Goal: Task Accomplishment & Management: Manage account settings

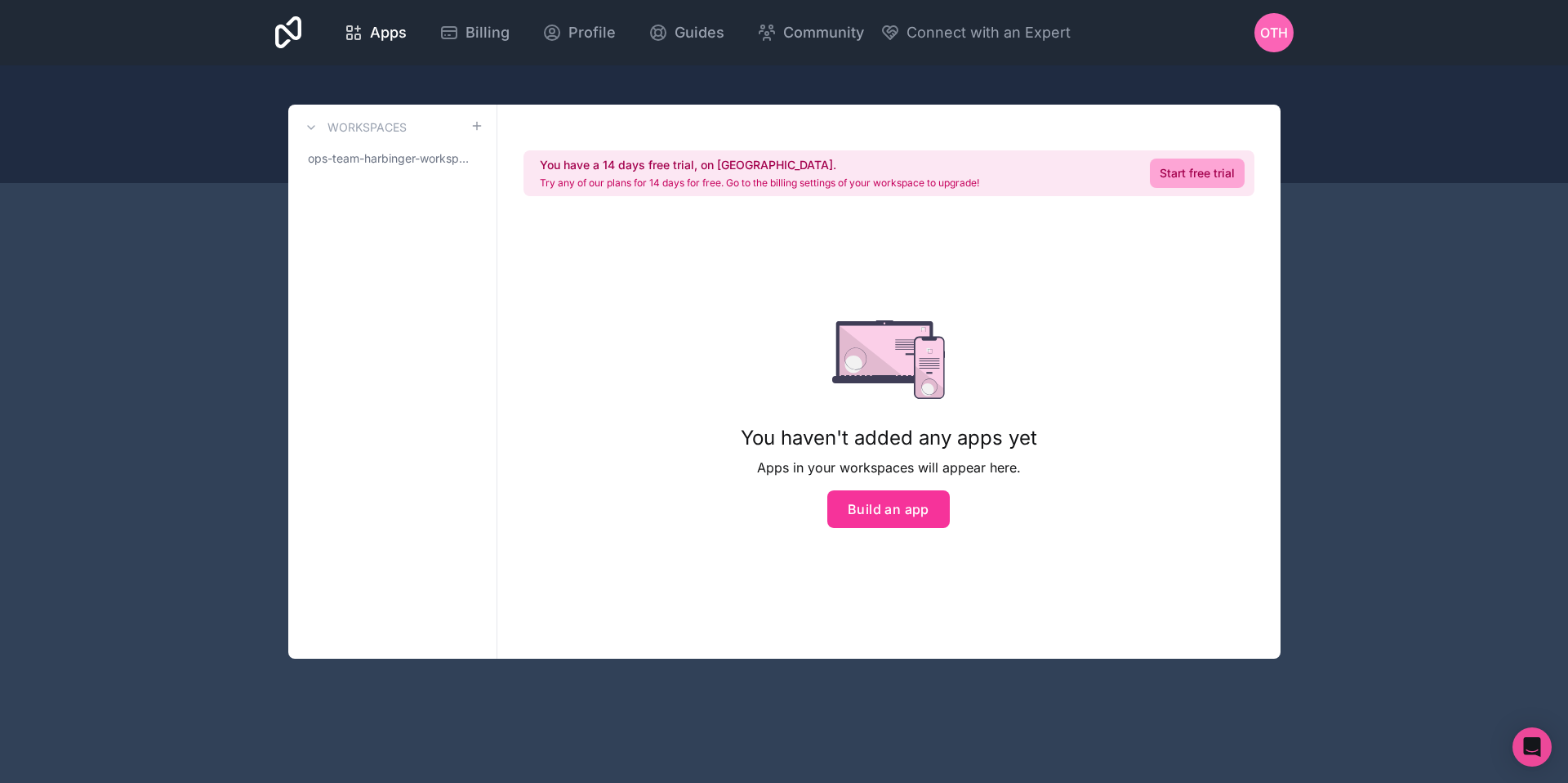
click at [1260, 38] on span "OTH" at bounding box center [1274, 33] width 28 height 20
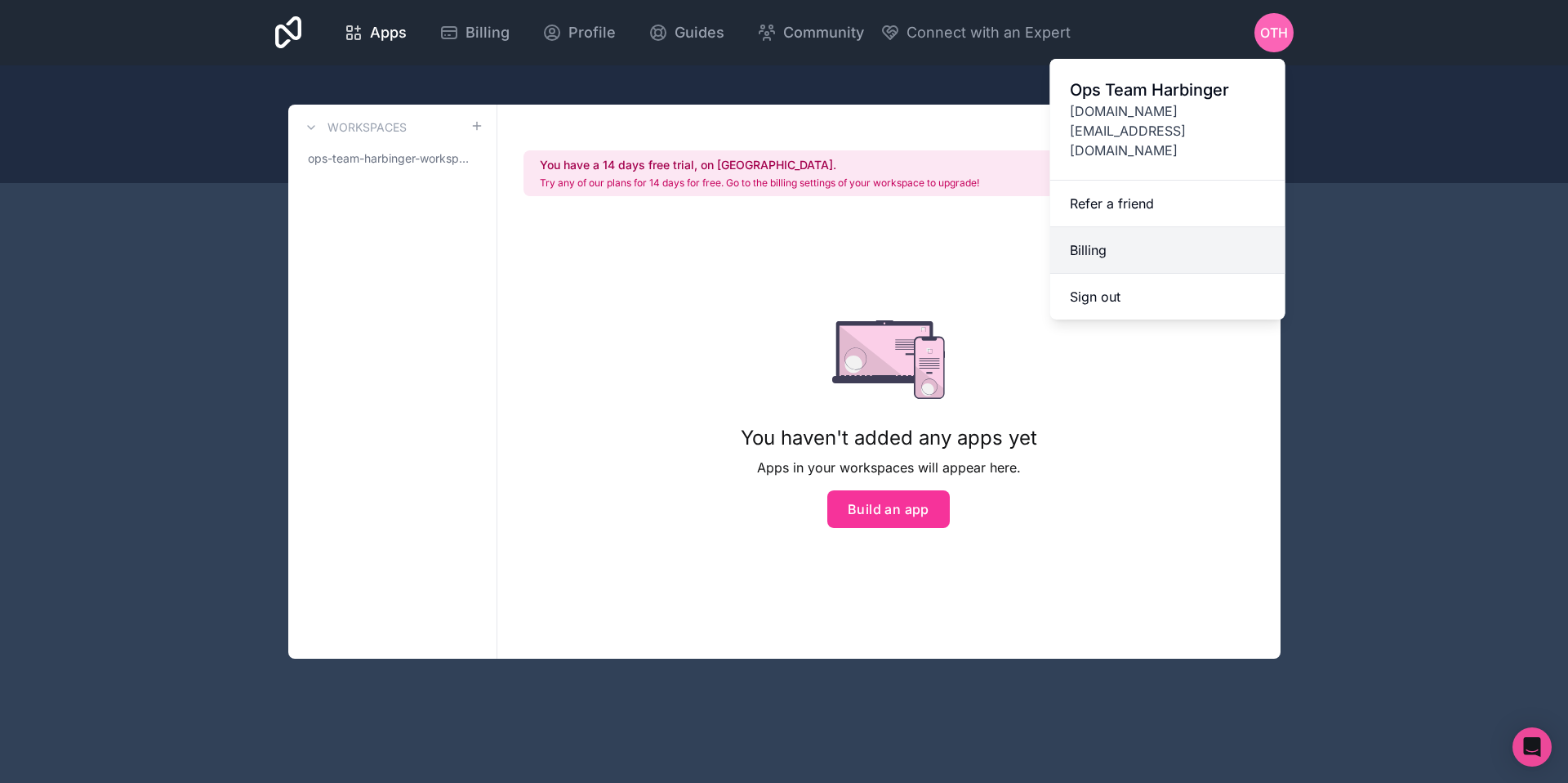
click at [1160, 227] on link "Billing" at bounding box center [1168, 250] width 235 height 46
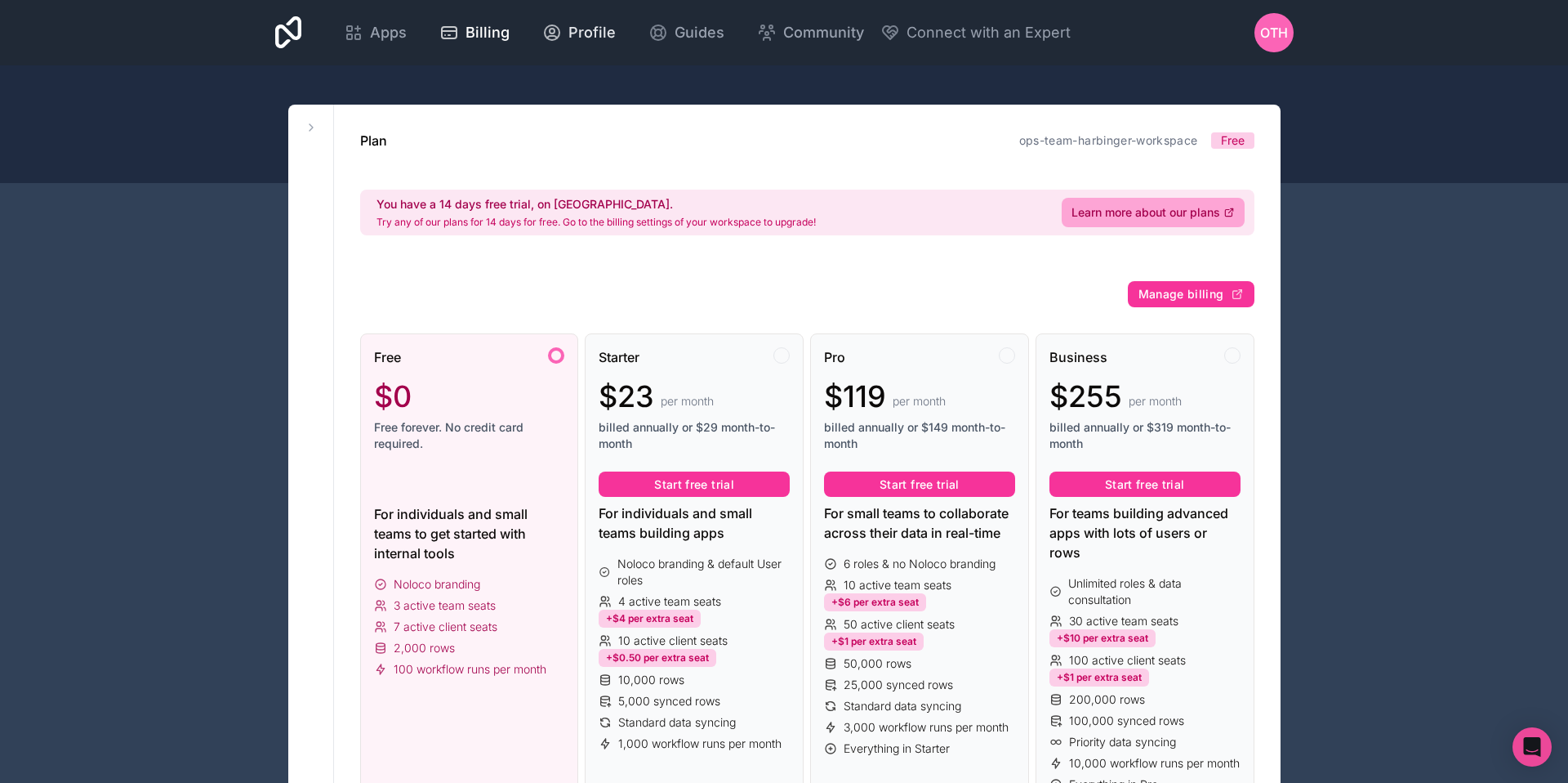
click at [572, 33] on span "Profile" at bounding box center [592, 32] width 47 height 23
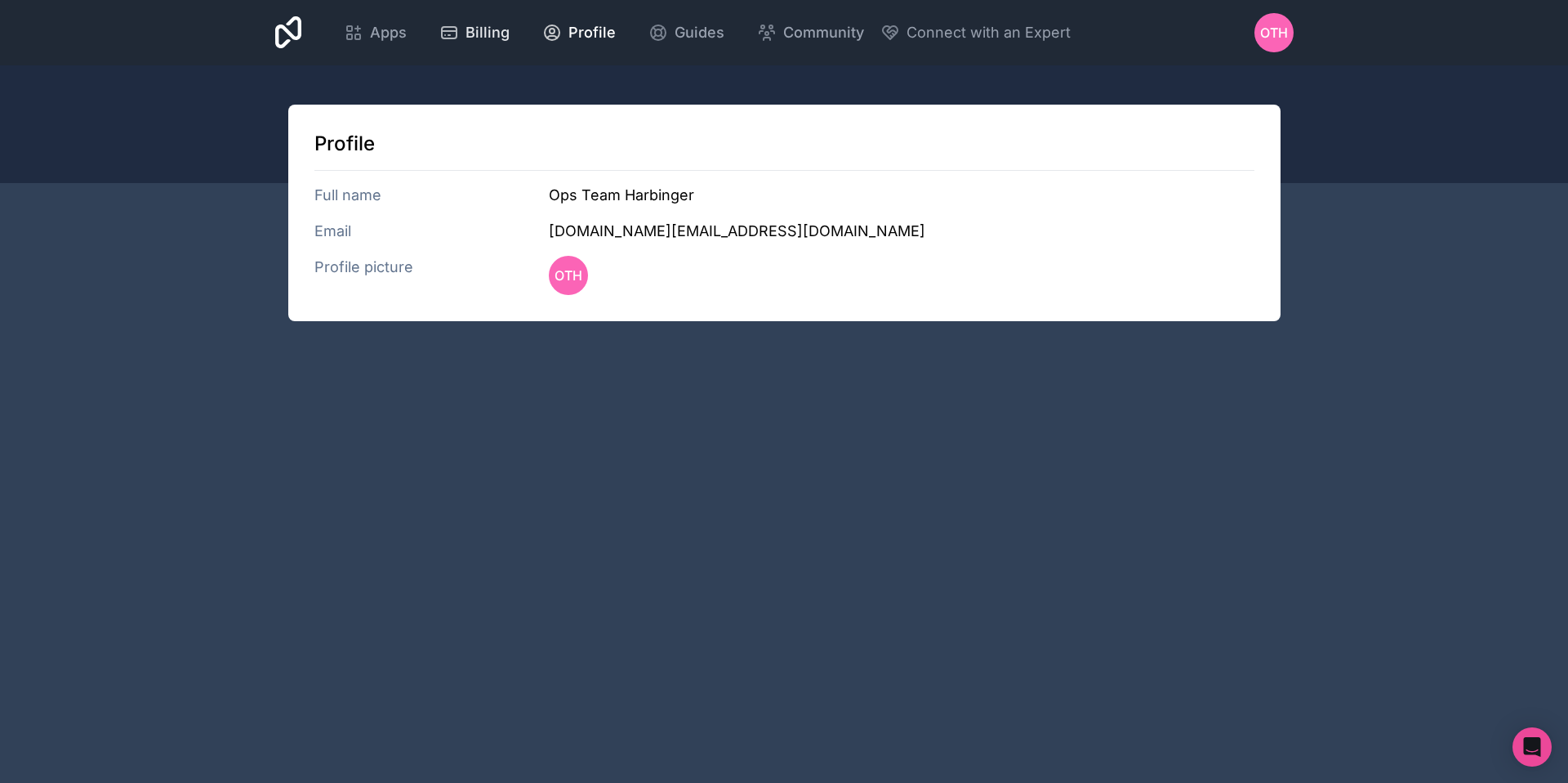
click at [470, 32] on span "Billing" at bounding box center [487, 32] width 44 height 23
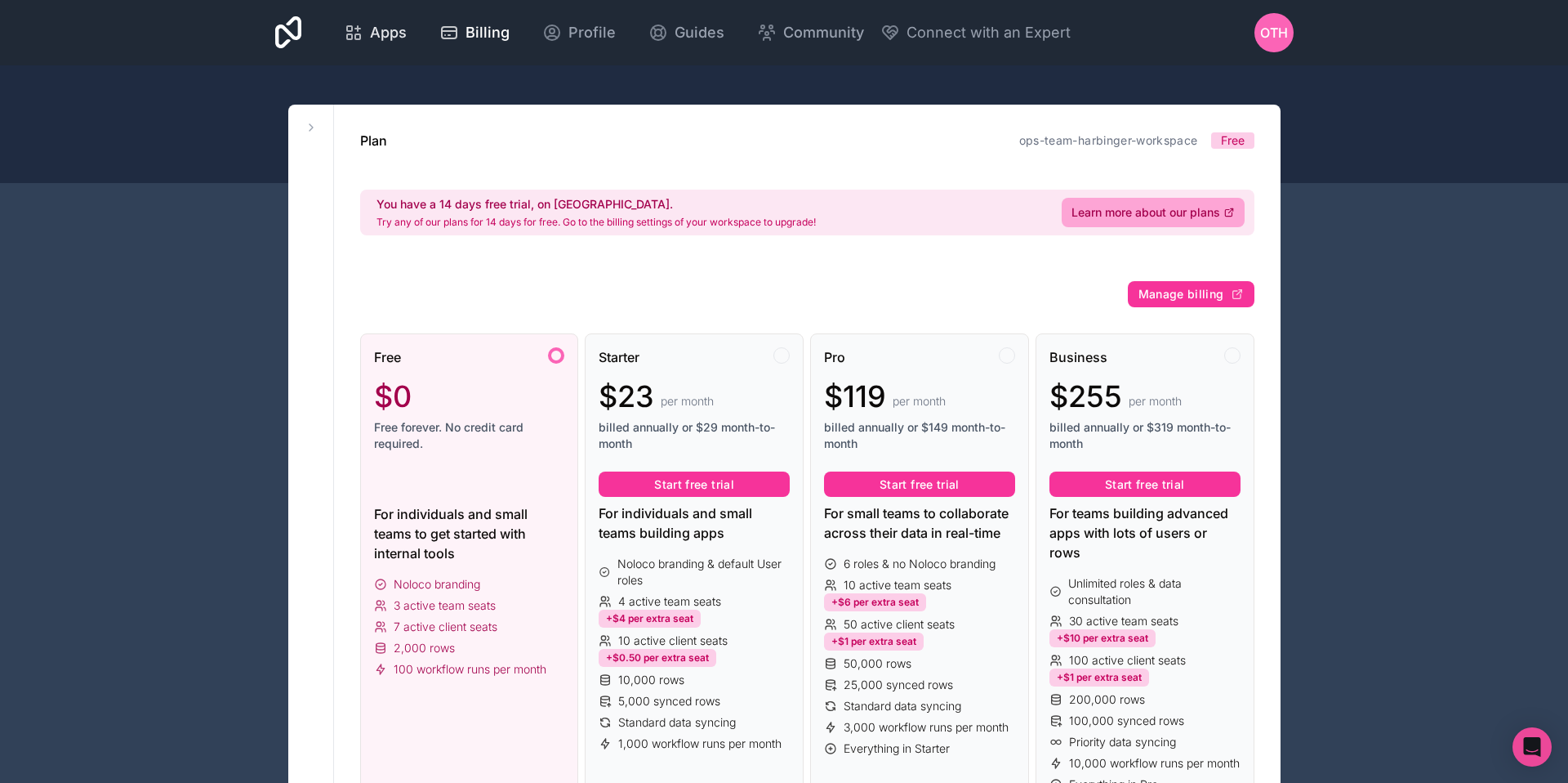
click at [389, 26] on span "Apps" at bounding box center [388, 32] width 37 height 23
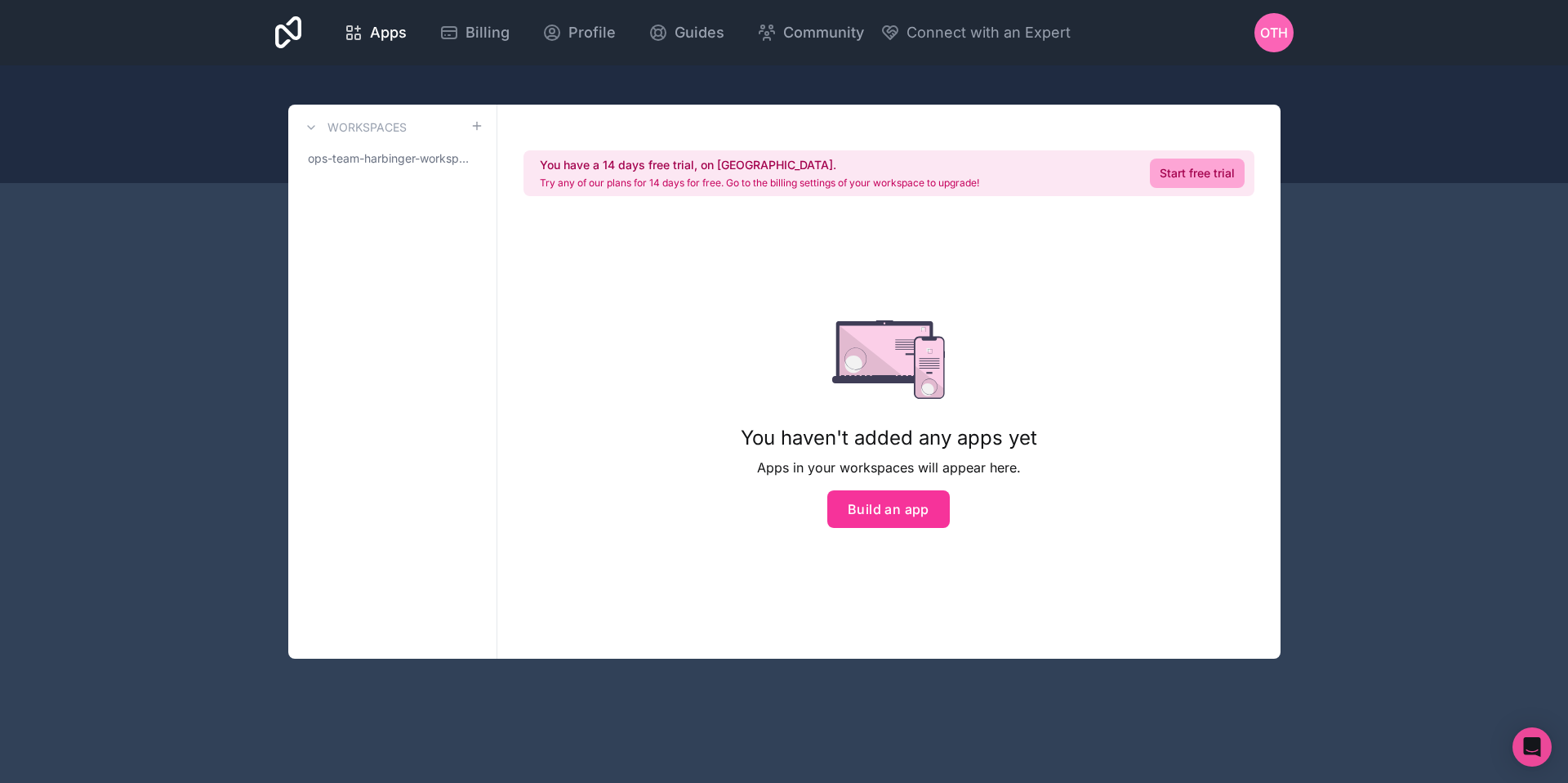
click at [264, 31] on div "Apps Billing Profile Guides Community Connect with an Expert OTH Billing Profil…" at bounding box center [784, 33] width 1044 height 65
click at [477, 41] on span "Billing" at bounding box center [487, 32] width 44 height 23
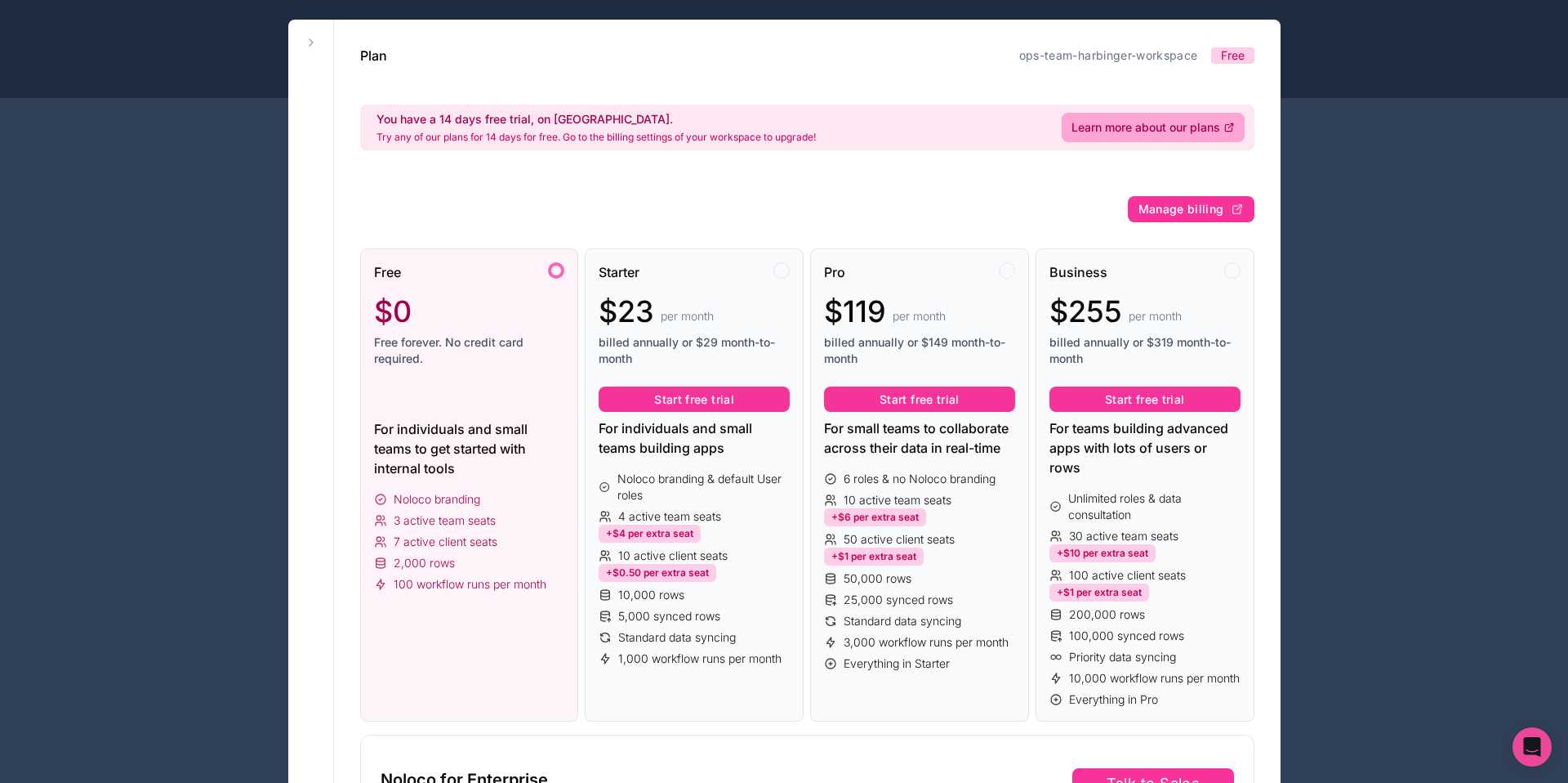
scroll to position [104, 0]
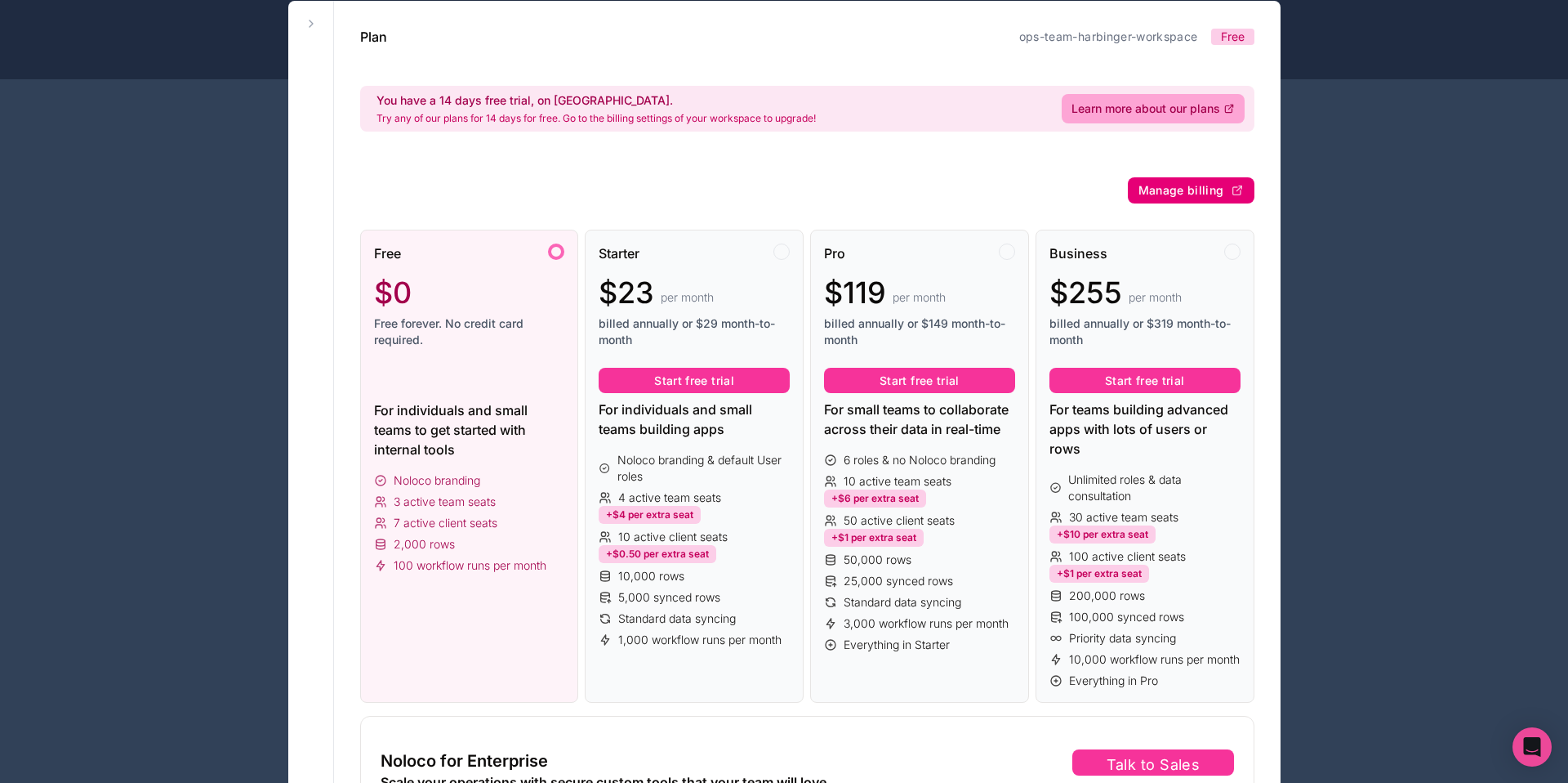
click at [1162, 196] on span "Manage billing" at bounding box center [1181, 190] width 86 height 14
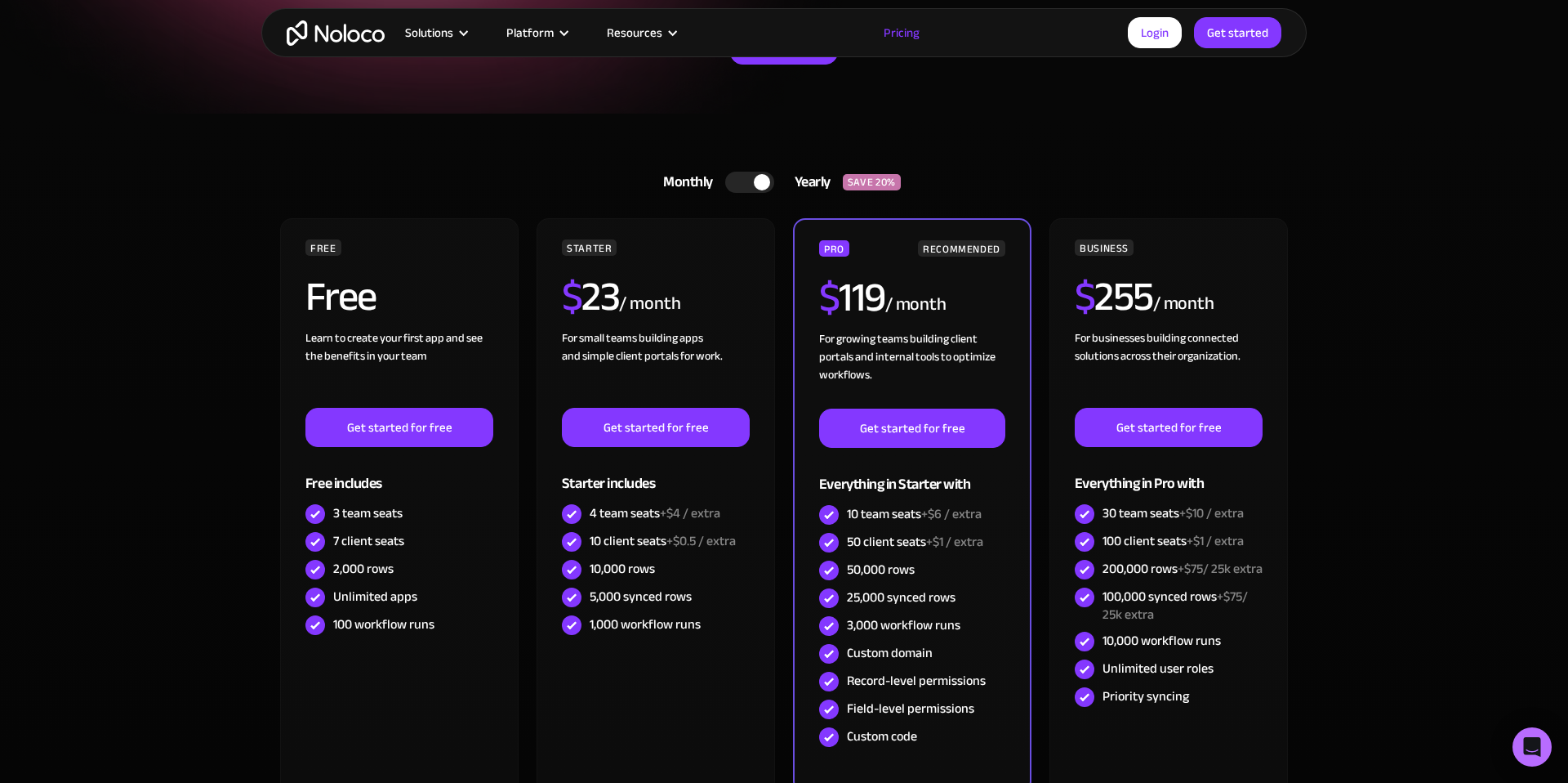
scroll to position [306, 0]
